Goal: Task Accomplishment & Management: Use online tool/utility

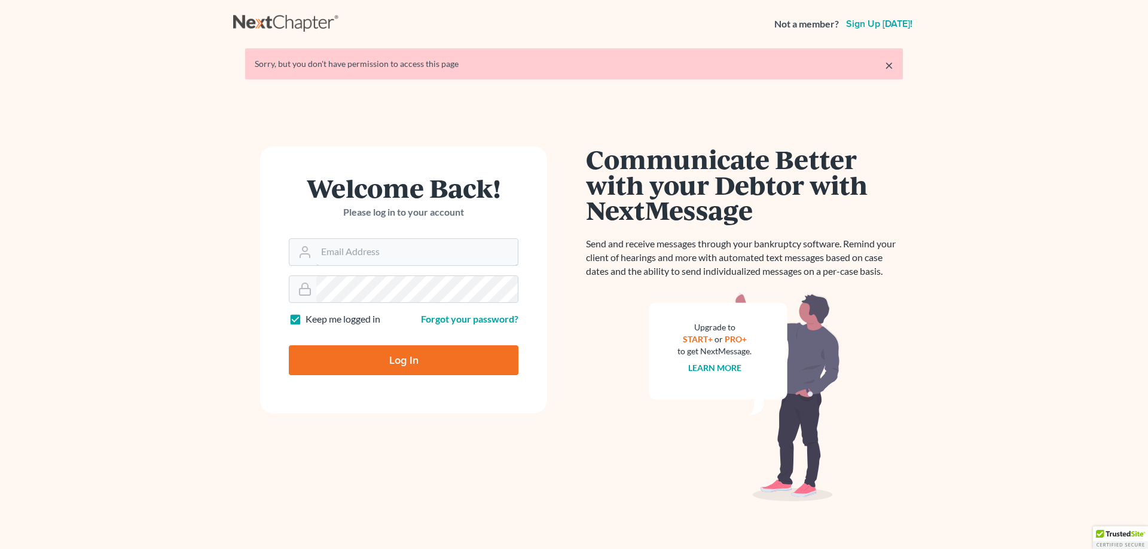
type input "[PERSON_NAME][EMAIL_ADDRESS][DOMAIN_NAME]"
click at [445, 363] on input "Log In" at bounding box center [404, 361] width 230 height 30
type input "Thinking..."
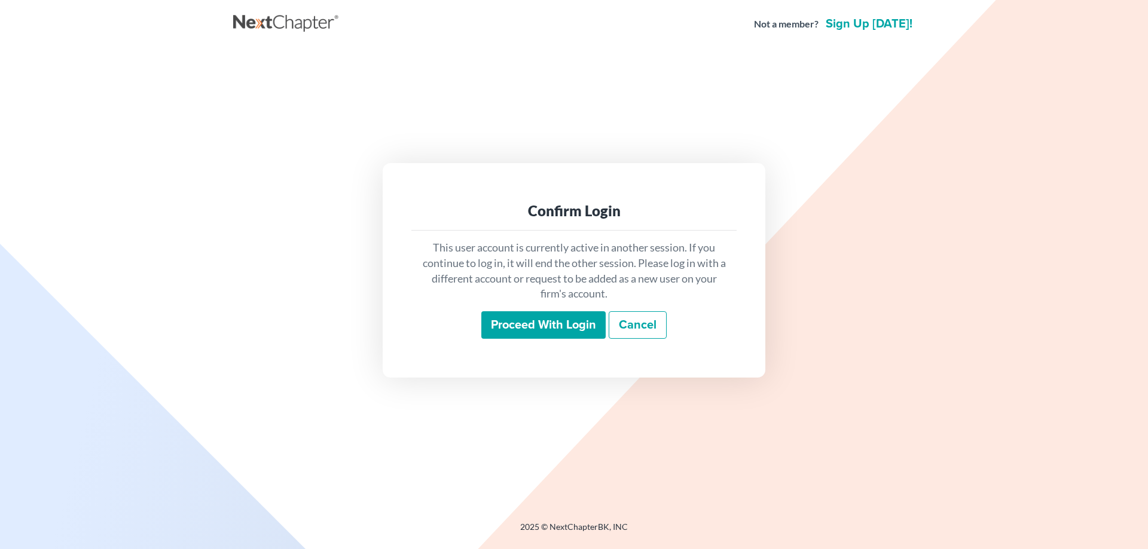
click at [543, 329] on input "Proceed with login" at bounding box center [543, 326] width 124 height 28
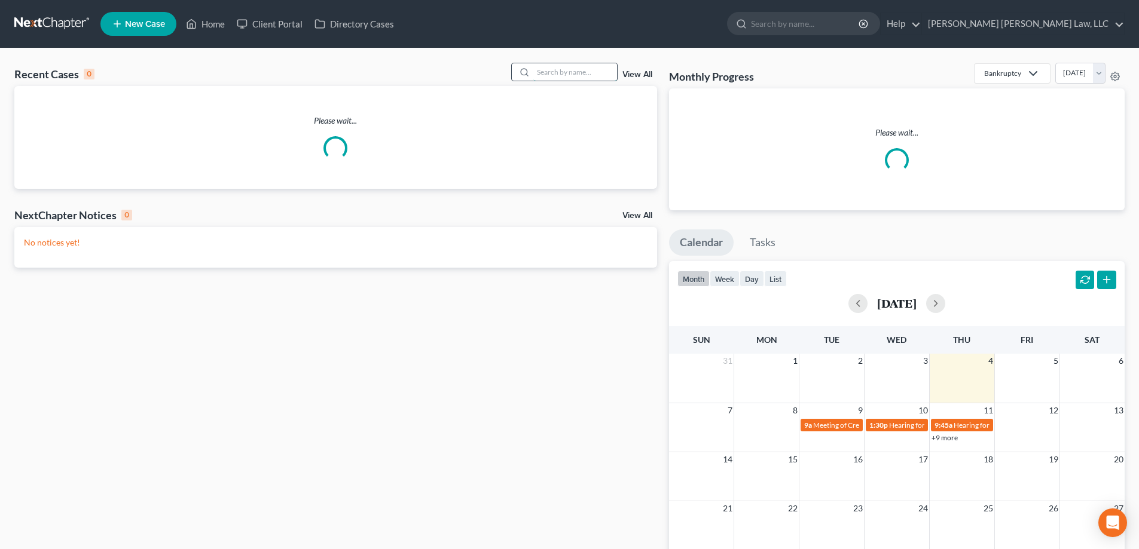
click at [566, 67] on input "search" at bounding box center [575, 71] width 84 height 17
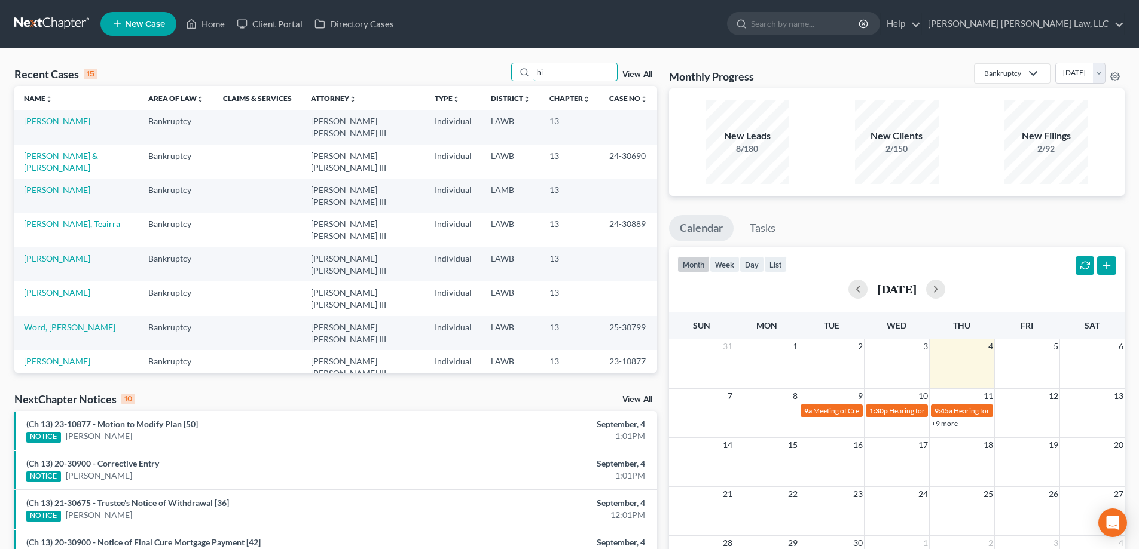
type input "h"
type input "hill"
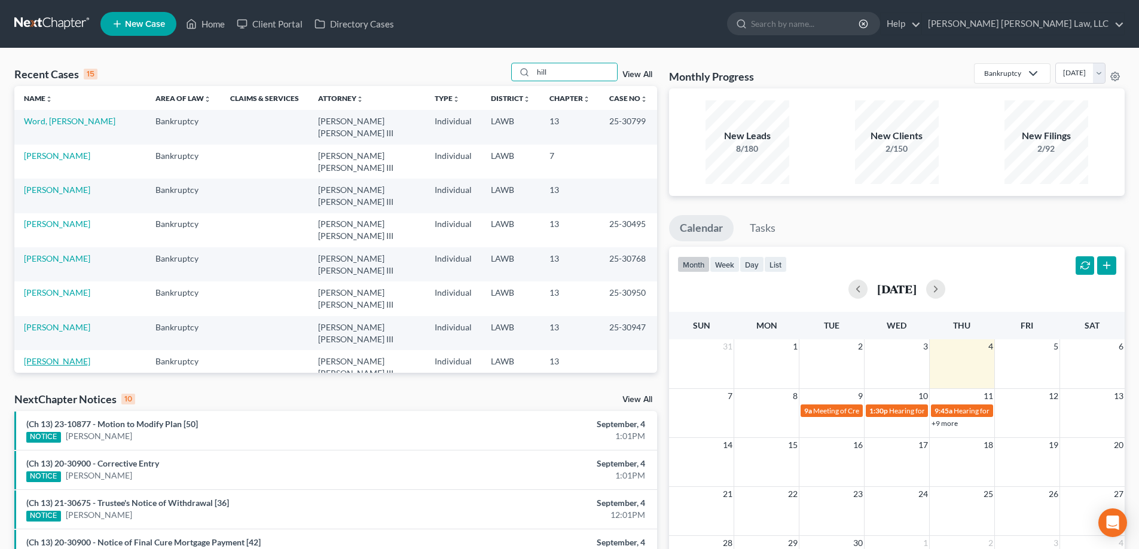
click at [54, 356] on link "Hill, John" at bounding box center [57, 361] width 66 height 10
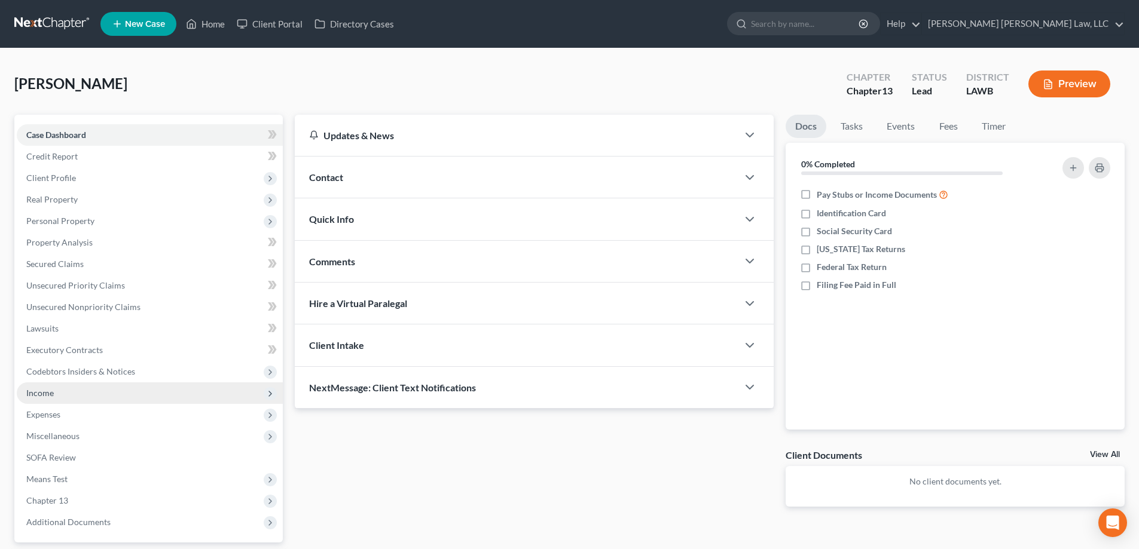
click at [90, 398] on span "Income" at bounding box center [150, 394] width 266 height 22
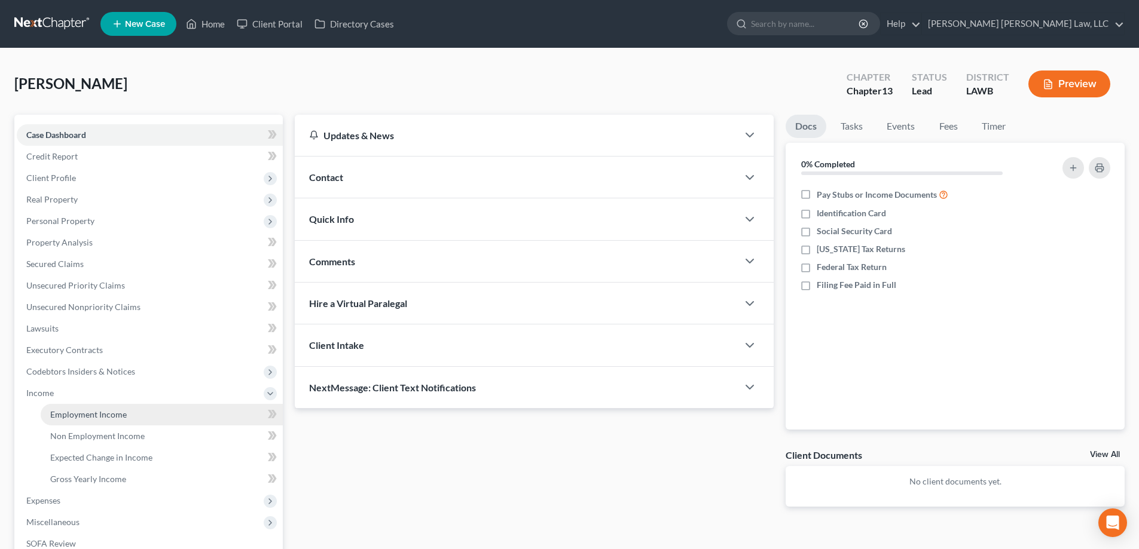
click at [111, 415] on span "Employment Income" at bounding box center [88, 415] width 77 height 10
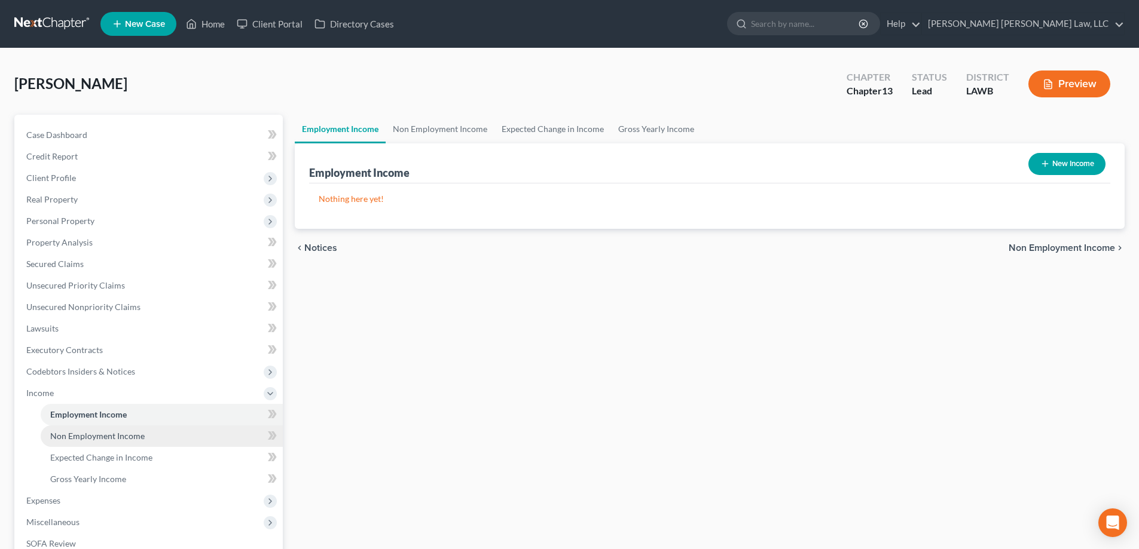
click at [137, 443] on link "Non Employment Income" at bounding box center [162, 437] width 242 height 22
